Goal: Find specific page/section: Find specific page/section

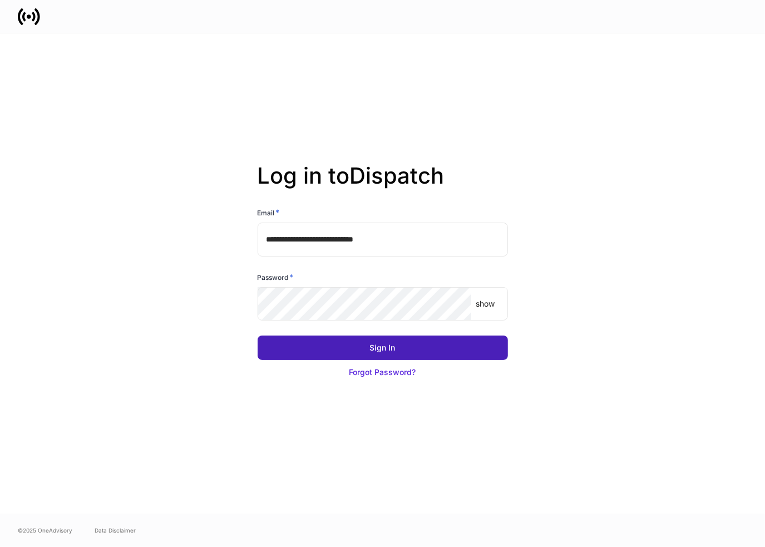
click at [396, 347] on button "Sign In" at bounding box center [383, 347] width 250 height 24
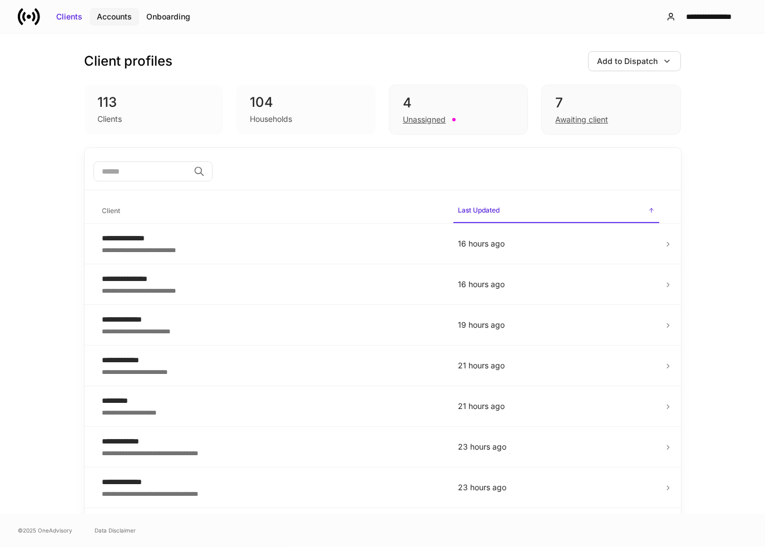
drag, startPoint x: 105, startPoint y: 24, endPoint x: 107, endPoint y: 17, distance: 7.2
click at [105, 24] on button "Accounts" at bounding box center [115, 17] width 50 height 18
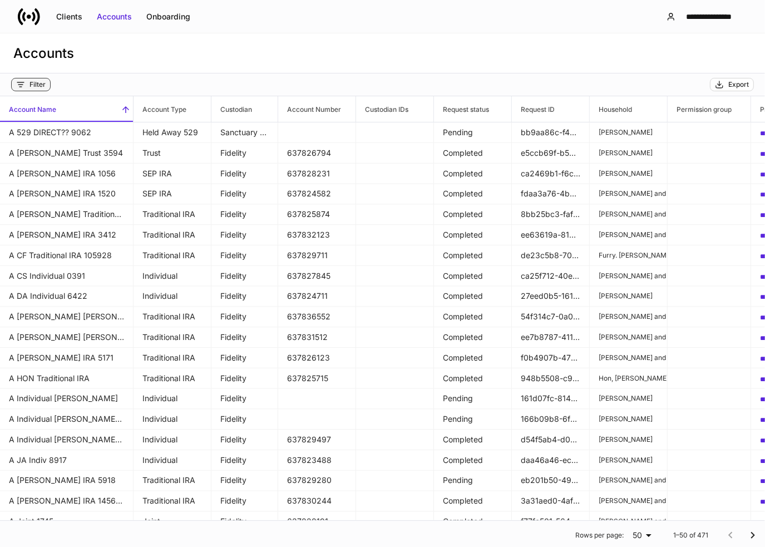
click at [40, 86] on div "Filter" at bounding box center [37, 84] width 16 height 9
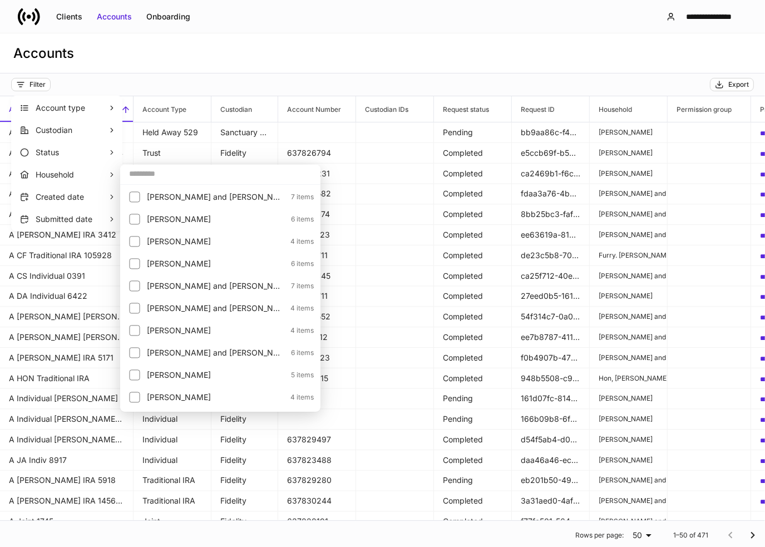
click at [167, 173] on input "text" at bounding box center [220, 174] width 200 height 20
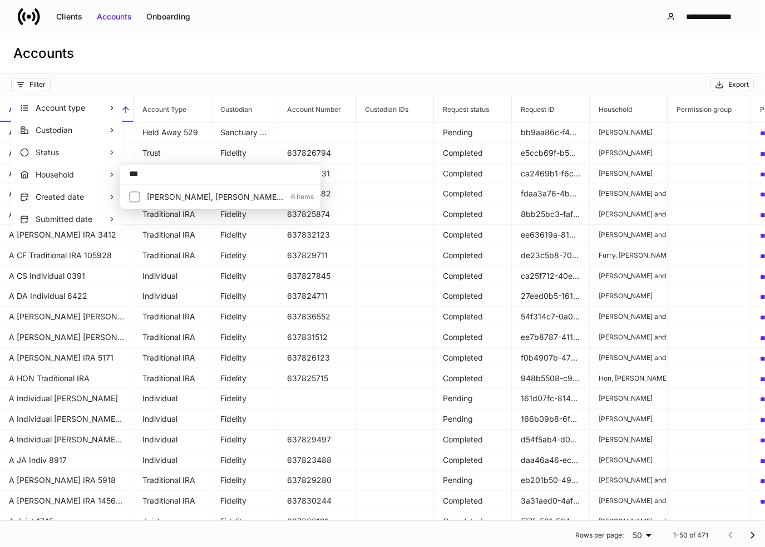
type input "***"
click at [157, 193] on p "[PERSON_NAME], [PERSON_NAME] and [PERSON_NAME]" at bounding box center [215, 196] width 137 height 11
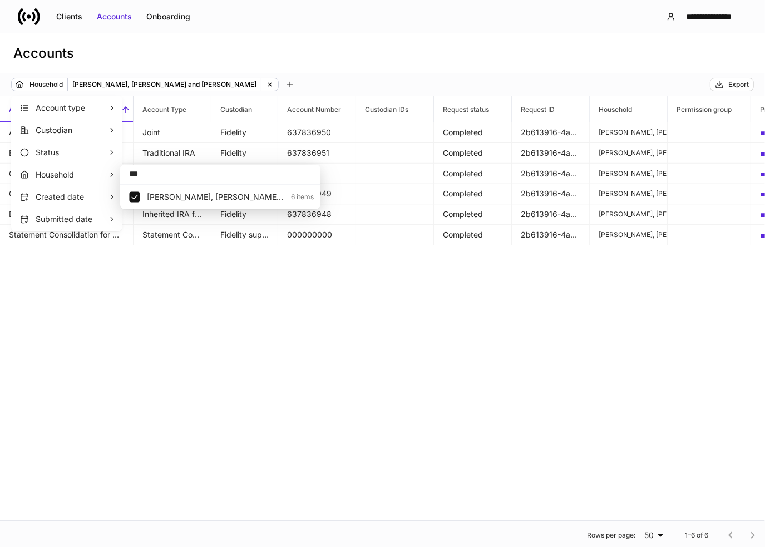
click at [251, 67] on div at bounding box center [382, 273] width 765 height 547
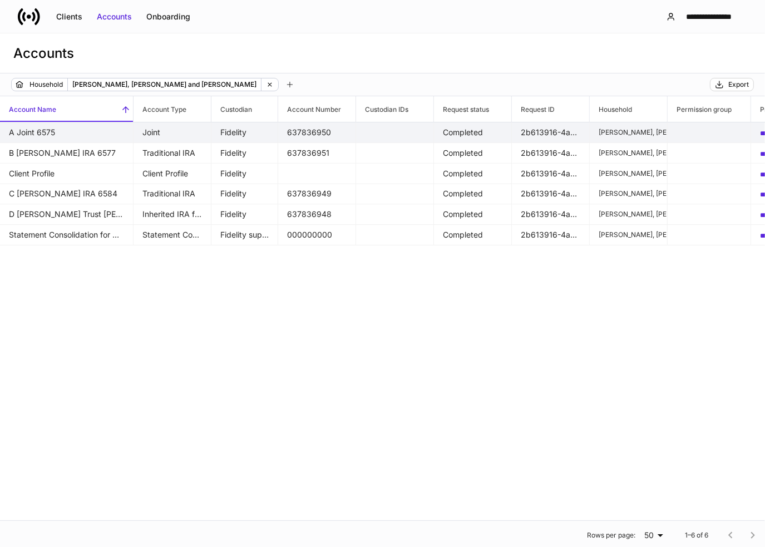
click at [170, 130] on td "Joint" at bounding box center [172, 132] width 78 height 21
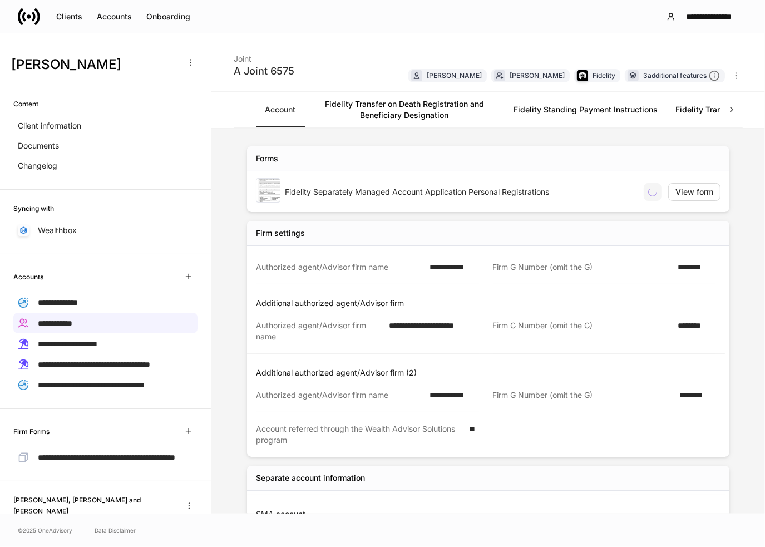
click at [549, 115] on link "Fidelity Standing Payment Instructions" at bounding box center [585, 110] width 162 height 36
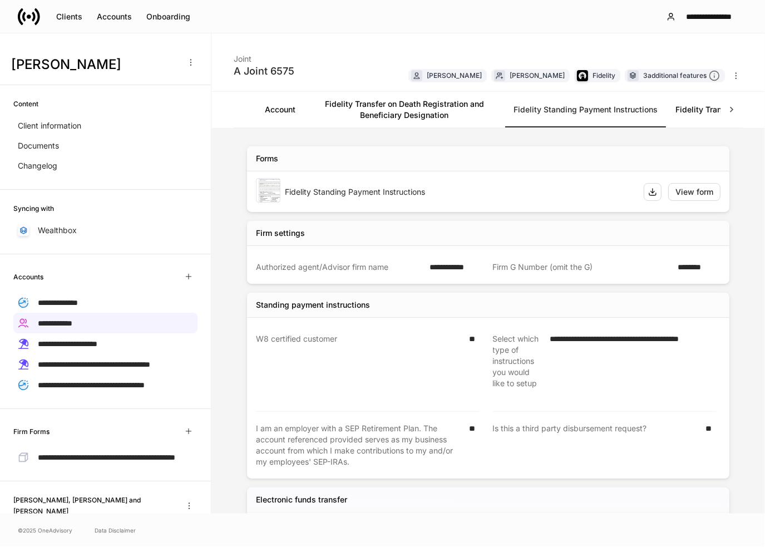
click at [691, 110] on link "Fidelity Transfer of Assets" at bounding box center [724, 110] width 116 height 36
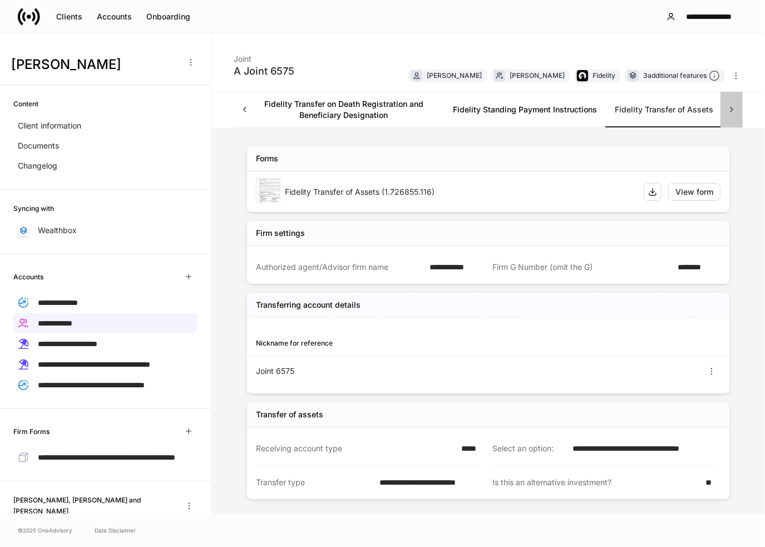
click at [729, 105] on icon at bounding box center [731, 109] width 11 height 11
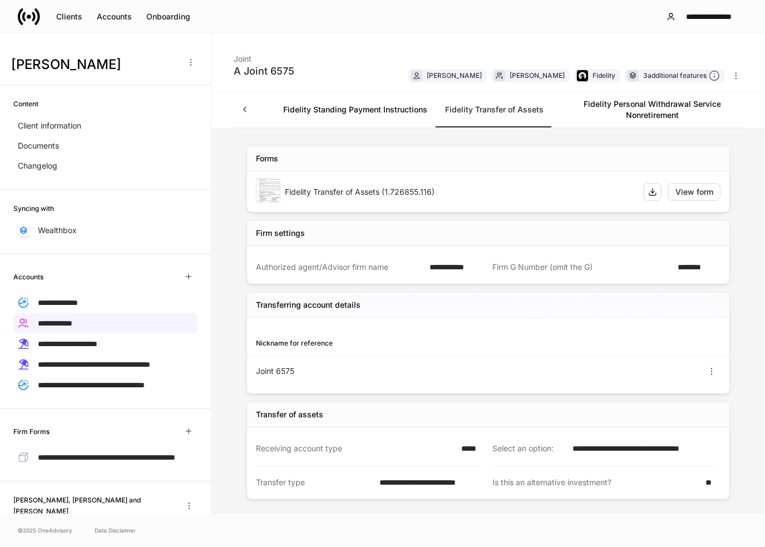
scroll to position [0, 261]
click at [647, 108] on link "Fidelity Personal Withdrawal Service Nonretirement" at bounding box center [622, 110] width 200 height 36
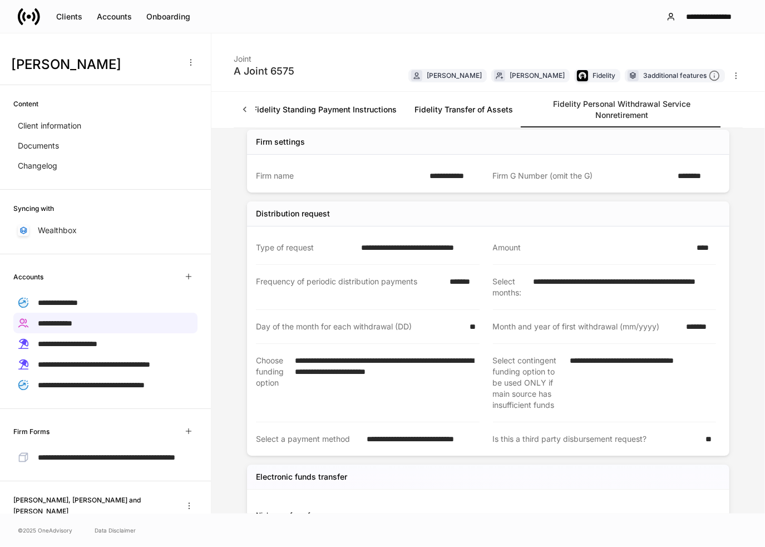
scroll to position [111, 0]
